Goal: Task Accomplishment & Management: Manage account settings

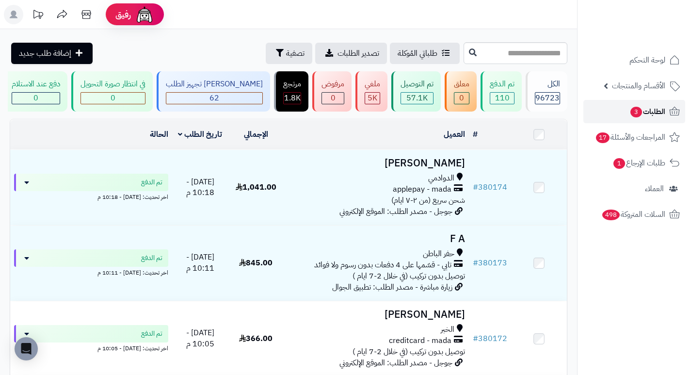
click at [644, 113] on span "الطلبات 3" at bounding box center [647, 112] width 36 height 14
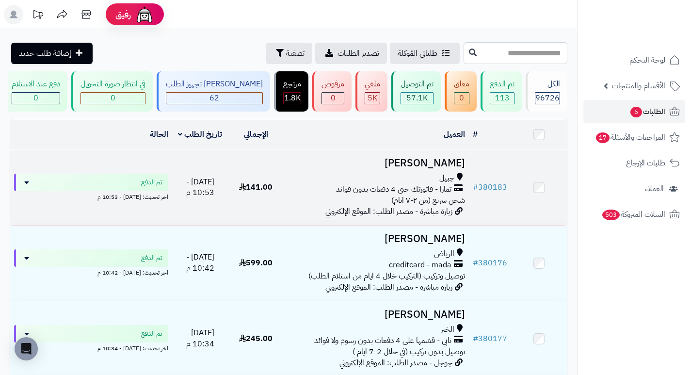
click at [437, 165] on h3 "[PERSON_NAME]" at bounding box center [375, 163] width 177 height 11
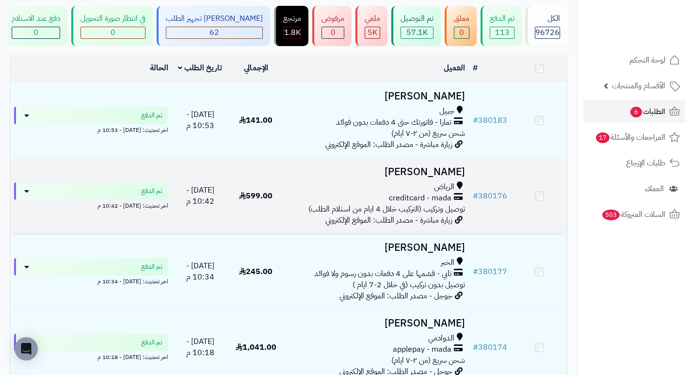
scroll to position [97, 0]
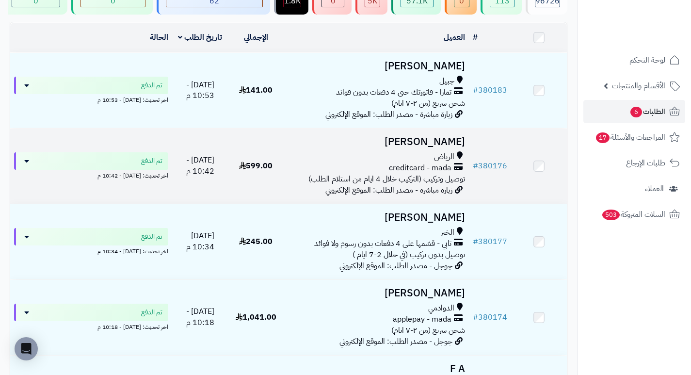
click at [451, 145] on h3 "[PERSON_NAME]" at bounding box center [375, 141] width 177 height 11
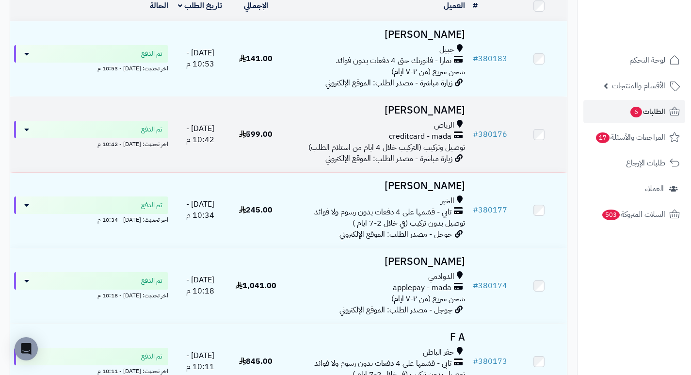
scroll to position [145, 0]
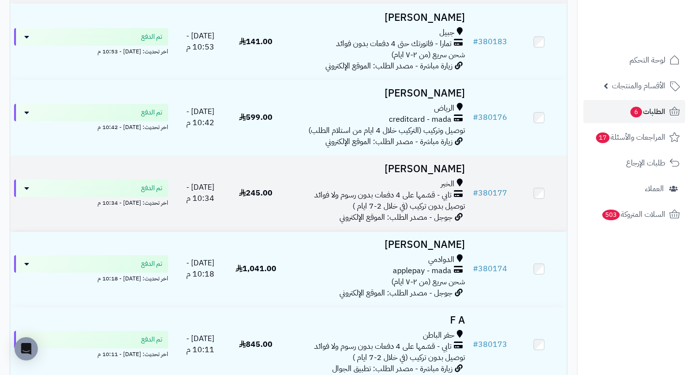
click at [454, 171] on h3 "[PERSON_NAME]" at bounding box center [375, 168] width 177 height 11
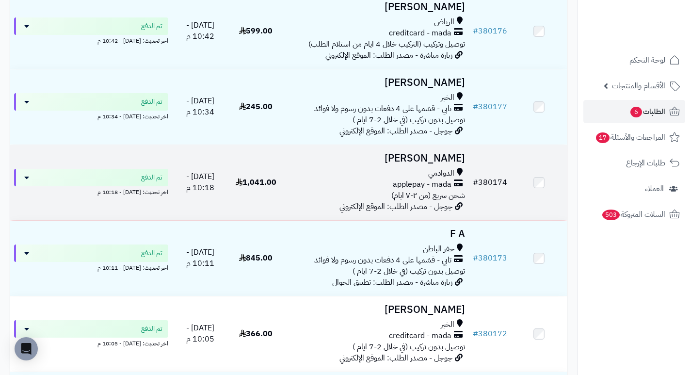
scroll to position [242, 0]
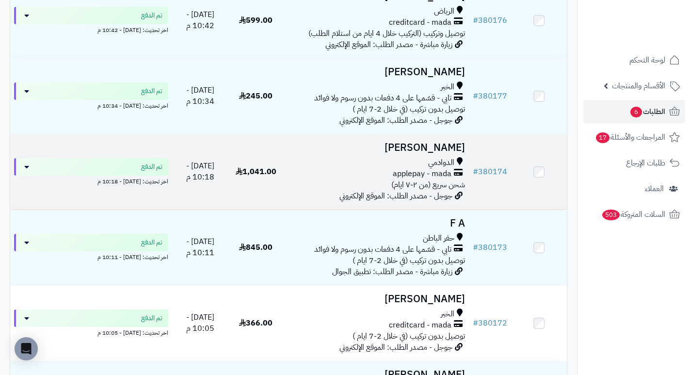
click at [446, 153] on h3 "نوره العتيبي" at bounding box center [375, 147] width 177 height 11
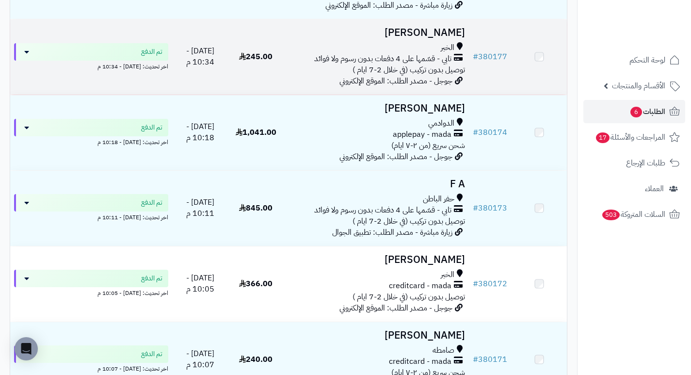
scroll to position [291, 0]
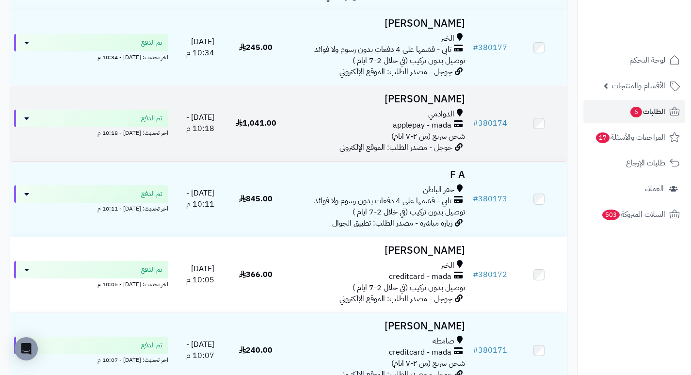
click at [446, 105] on h3 "نوره العتيبي" at bounding box center [375, 99] width 177 height 11
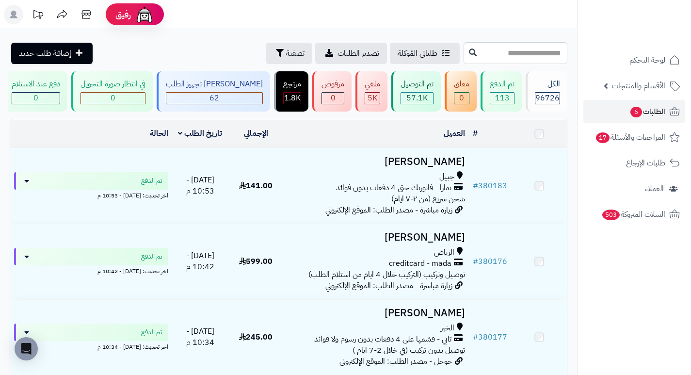
scroll to position [291, 0]
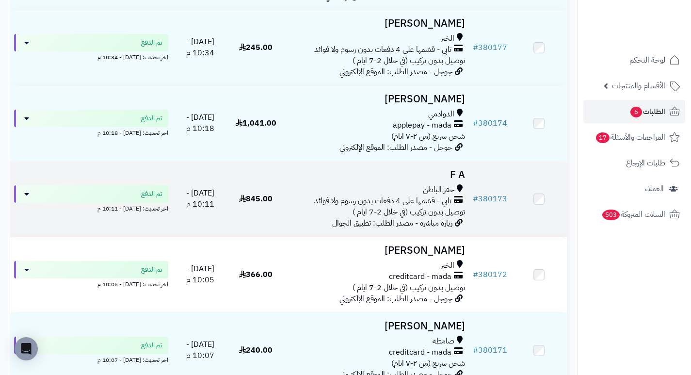
click at [447, 180] on h3 "F A" at bounding box center [375, 174] width 177 height 11
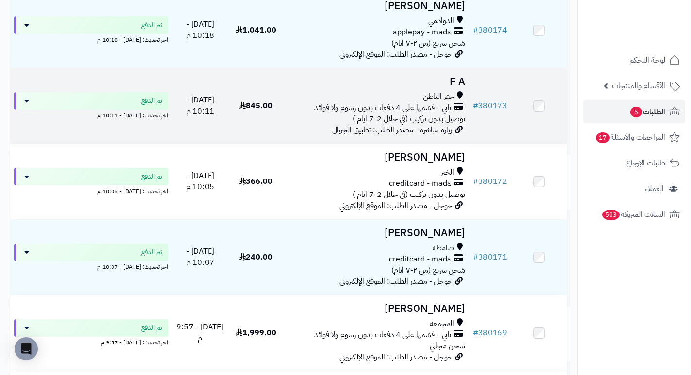
scroll to position [388, 0]
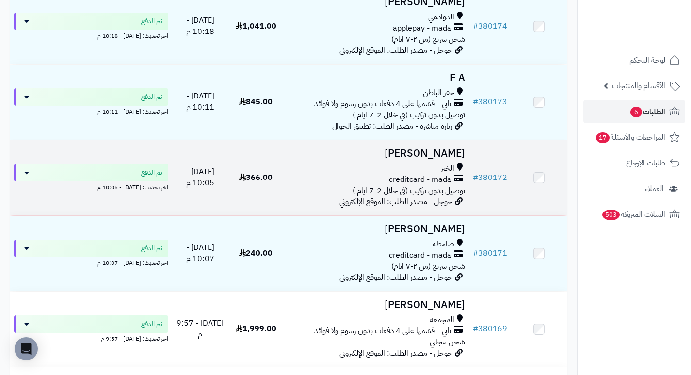
click at [436, 159] on h3 "[PERSON_NAME]" at bounding box center [375, 153] width 177 height 11
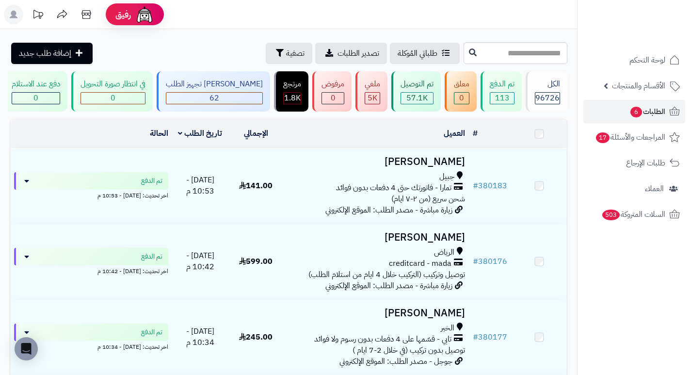
scroll to position [533, 0]
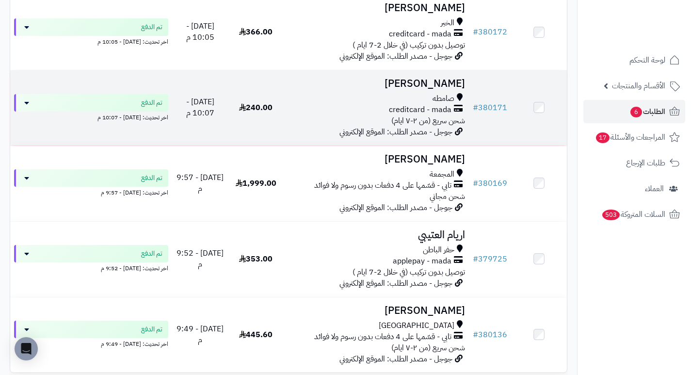
click at [436, 89] on h3 "[PERSON_NAME]" at bounding box center [375, 83] width 177 height 11
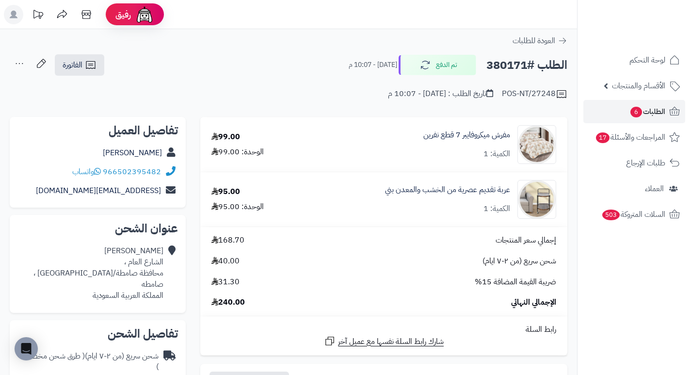
drag, startPoint x: 283, startPoint y: 81, endPoint x: 276, endPoint y: 66, distance: 16.5
click at [276, 66] on div "الطلب #380171 تم الدفع اليوم - 10:07 م الفاتورة طباعة الفاتورة إرسال الفاتورة إ…" at bounding box center [288, 65] width 557 height 23
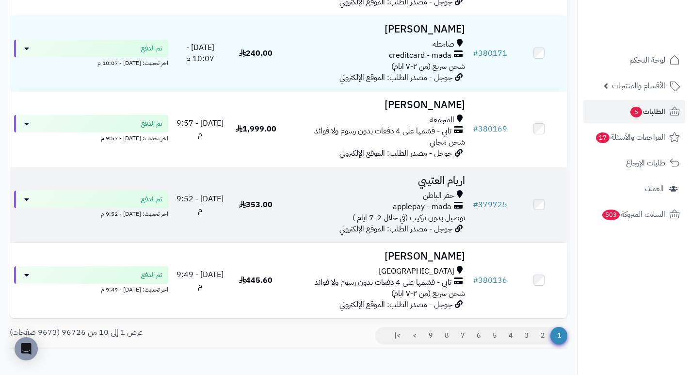
scroll to position [533, 0]
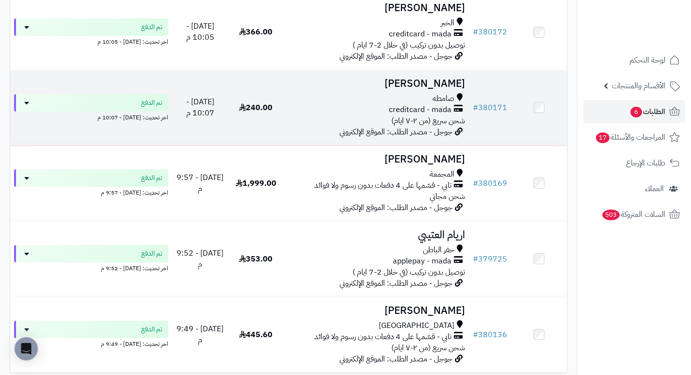
click at [439, 89] on h3 "[PERSON_NAME]" at bounding box center [375, 83] width 177 height 11
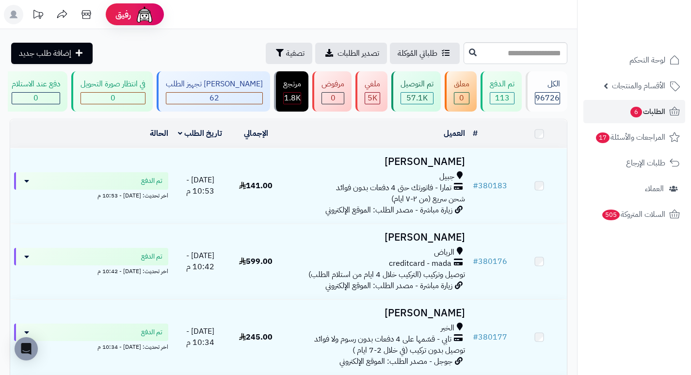
scroll to position [533, 0]
